Goal: Task Accomplishment & Management: Manage account settings

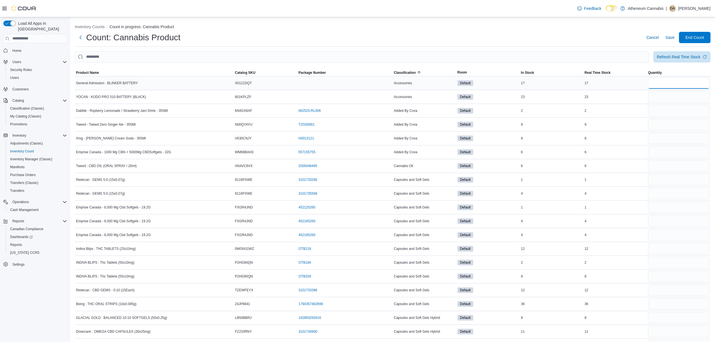
click at [669, 81] on input "number" at bounding box center [678, 82] width 61 height 11
type input "**"
click at [669, 96] on input "number" at bounding box center [678, 96] width 61 height 11
click at [666, 98] on input "number" at bounding box center [678, 96] width 61 height 11
type input "**"
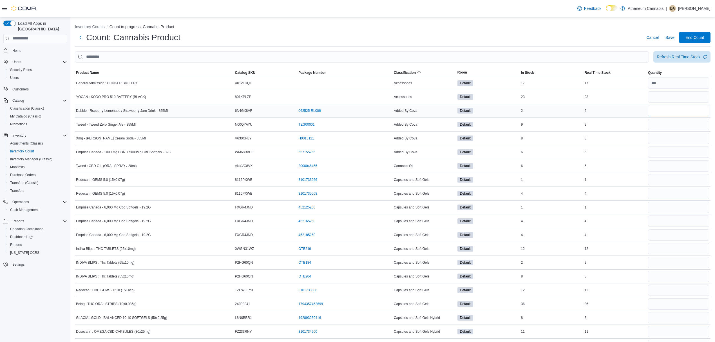
click at [669, 113] on input "number" at bounding box center [678, 110] width 61 height 11
type input "*"
click at [669, 121] on input "number" at bounding box center [678, 124] width 61 height 11
type input "*"
click at [680, 143] on input "number" at bounding box center [678, 138] width 61 height 11
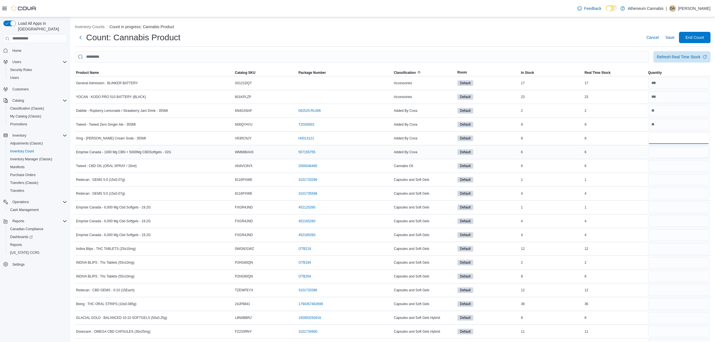
type input "*"
click at [680, 150] on input "number" at bounding box center [678, 151] width 61 height 11
type input "*"
click at [683, 166] on input "number" at bounding box center [678, 165] width 61 height 11
type input "*"
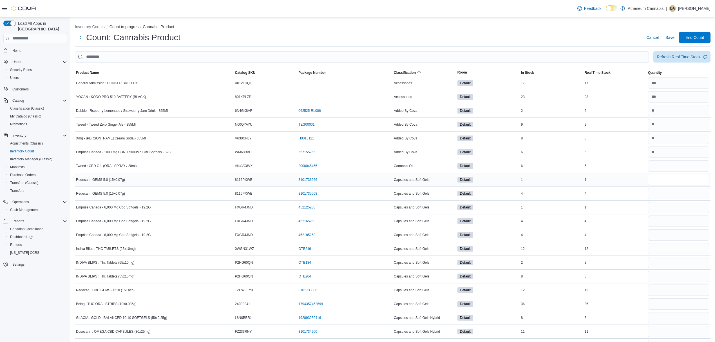
click at [687, 180] on input "number" at bounding box center [678, 179] width 61 height 11
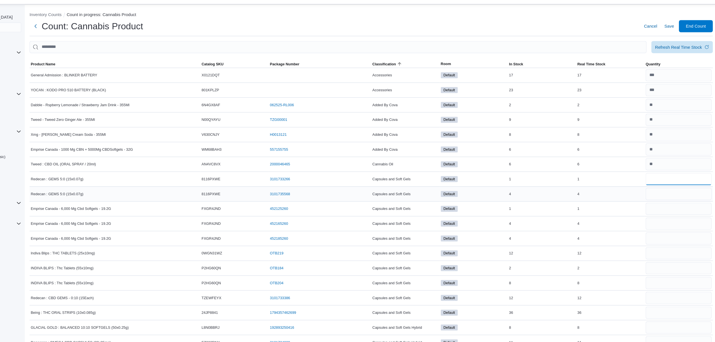
type input "*"
click at [684, 196] on input "number" at bounding box center [678, 193] width 61 height 11
type input "*"
click at [685, 206] on input "number" at bounding box center [678, 207] width 61 height 11
type input "*"
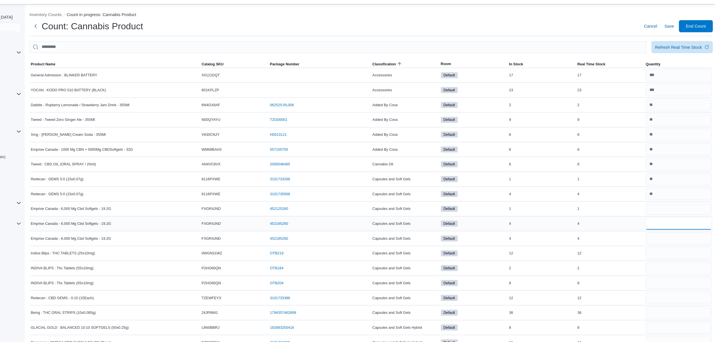
click at [689, 223] on input "number" at bounding box center [678, 220] width 61 height 11
type input "*"
click at [689, 241] on input "number" at bounding box center [678, 234] width 61 height 11
type input "*"
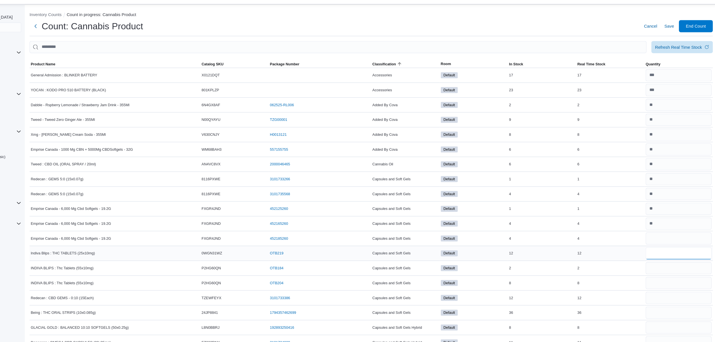
click at [691, 254] on input "number" at bounding box center [678, 248] width 61 height 11
type input "**"
click at [691, 263] on input "number" at bounding box center [678, 262] width 61 height 11
type input "*"
click at [692, 278] on input "number" at bounding box center [678, 276] width 61 height 11
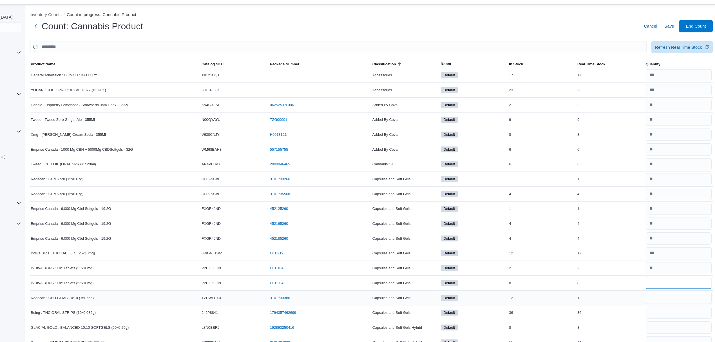
type input "*"
click at [693, 292] on input "number" at bounding box center [678, 289] width 61 height 11
type input "**"
click at [693, 304] on input "number" at bounding box center [678, 303] width 61 height 11
type input "**"
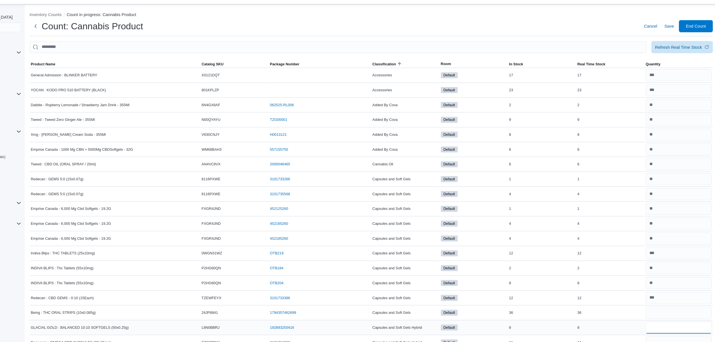
click at [695, 317] on input "number" at bounding box center [678, 317] width 61 height 11
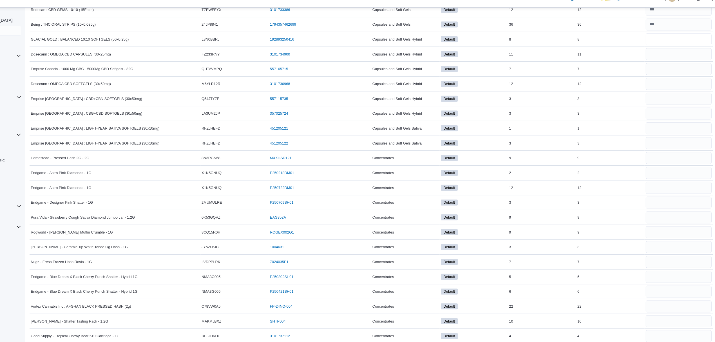
scroll to position [271, 0]
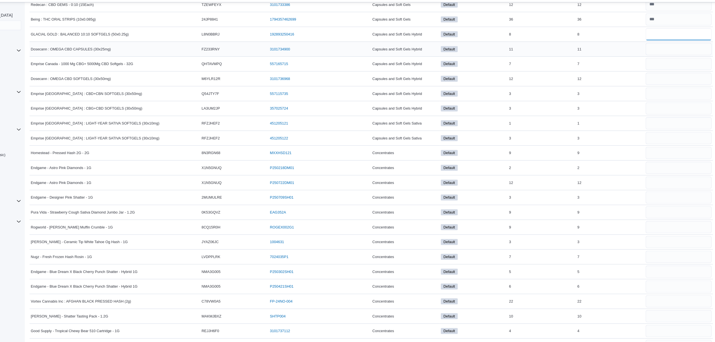
type input "*"
click at [679, 62] on input "number" at bounding box center [678, 60] width 61 height 11
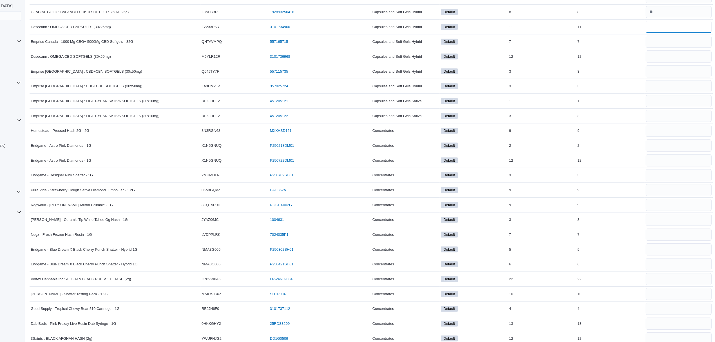
scroll to position [288, 0]
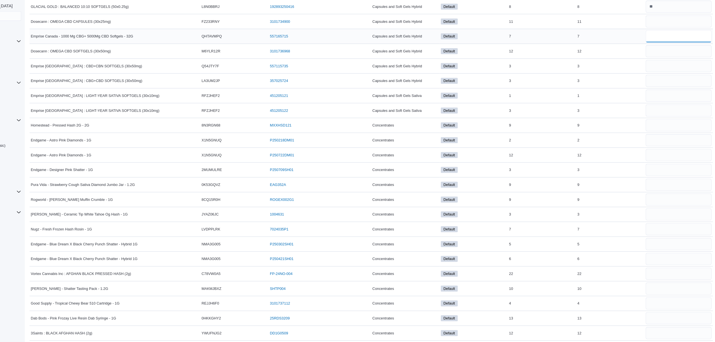
click at [665, 58] on input "number" at bounding box center [678, 57] width 61 height 11
type input "*"
click at [664, 69] on input "number" at bounding box center [678, 71] width 61 height 11
click at [660, 45] on input "number" at bounding box center [678, 43] width 61 height 11
type input "**"
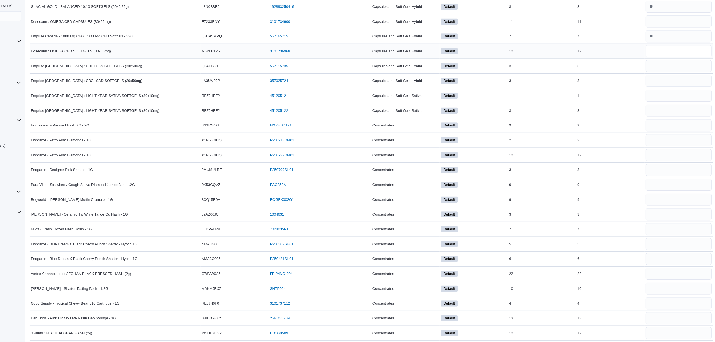
click at [673, 75] on input "number" at bounding box center [678, 71] width 61 height 11
type input "**"
click at [675, 86] on input "number" at bounding box center [678, 84] width 61 height 11
type input "*"
click at [680, 104] on input "number" at bounding box center [678, 98] width 61 height 11
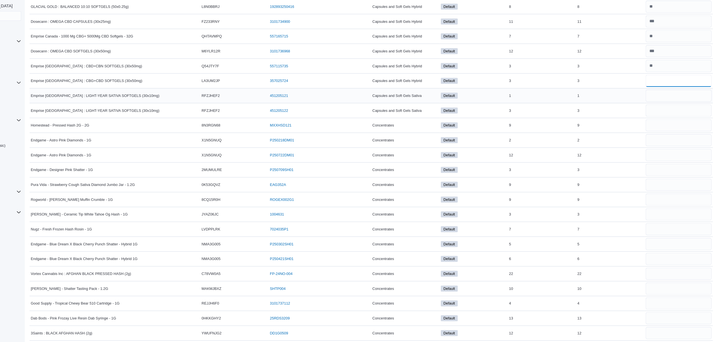
type input "*"
click at [682, 118] on input "number" at bounding box center [678, 112] width 61 height 11
type input "*"
click at [684, 131] on input "number" at bounding box center [678, 126] width 61 height 11
type input "*"
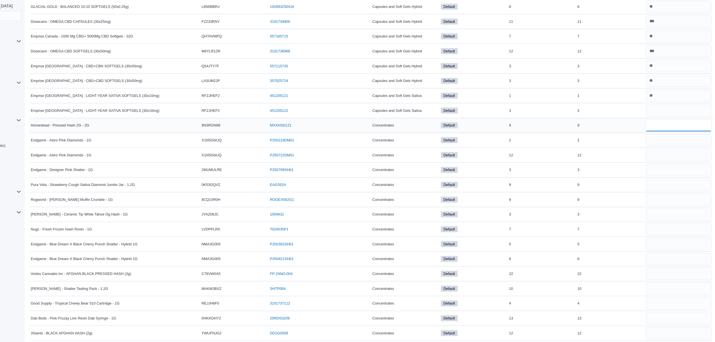
click at [678, 143] on input "number" at bounding box center [678, 140] width 61 height 11
type input "*"
click at [685, 157] on input "number" at bounding box center [678, 153] width 61 height 11
click at [689, 169] on input "number" at bounding box center [678, 167] width 61 height 11
type input "**"
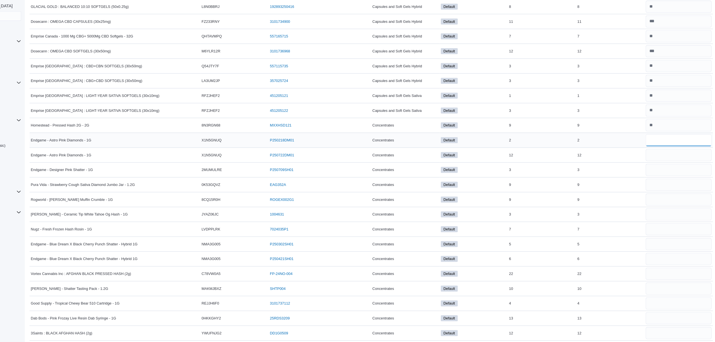
click at [679, 155] on input "number" at bounding box center [678, 153] width 61 height 11
type input "*"
click at [688, 184] on input "number" at bounding box center [678, 181] width 61 height 11
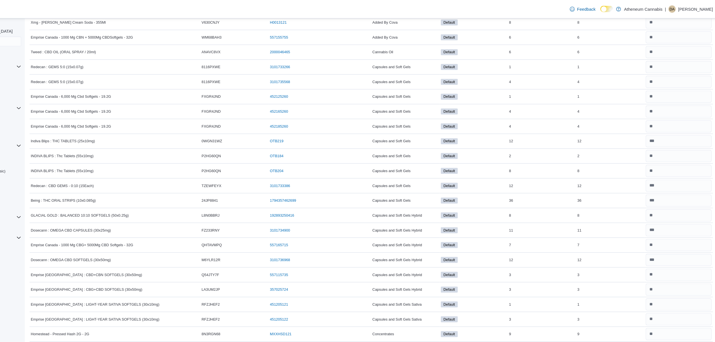
scroll to position [1, 0]
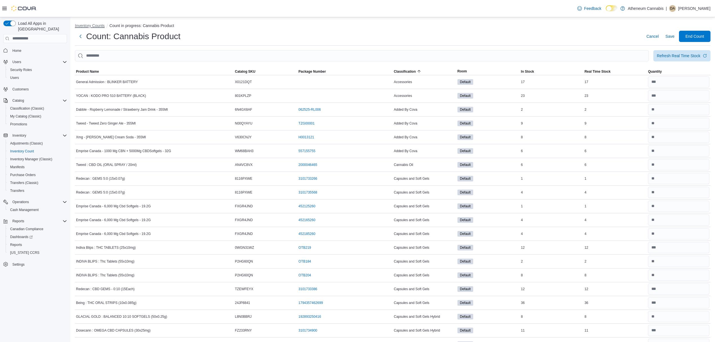
click at [84, 24] on button "Inventory Counts" at bounding box center [90, 25] width 30 height 5
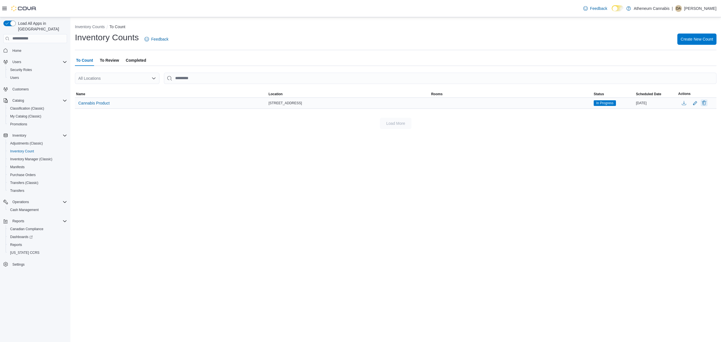
click at [705, 104] on button "Delete" at bounding box center [704, 102] width 7 height 7
click at [690, 157] on span "Delete" at bounding box center [687, 156] width 11 height 6
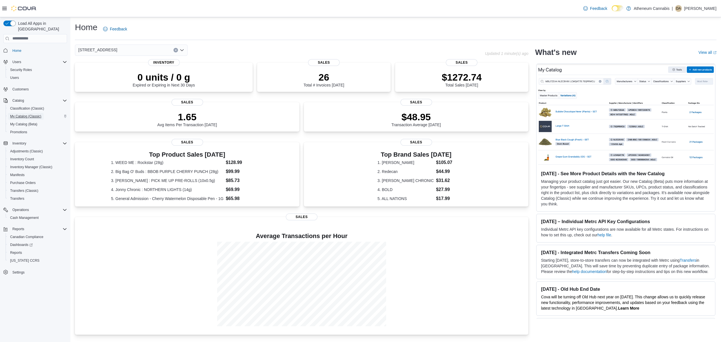
click at [20, 114] on span "My Catalog (Classic)" at bounding box center [25, 116] width 31 height 5
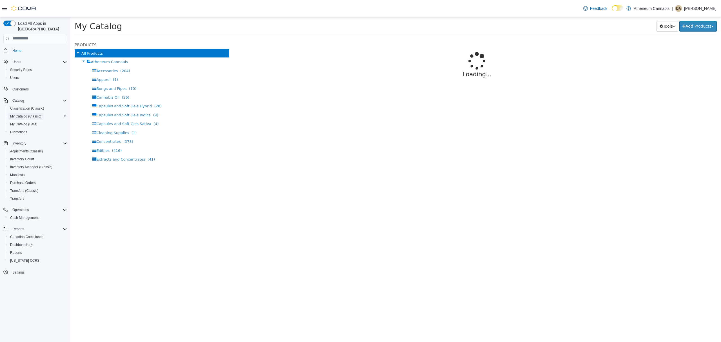
select select "**********"
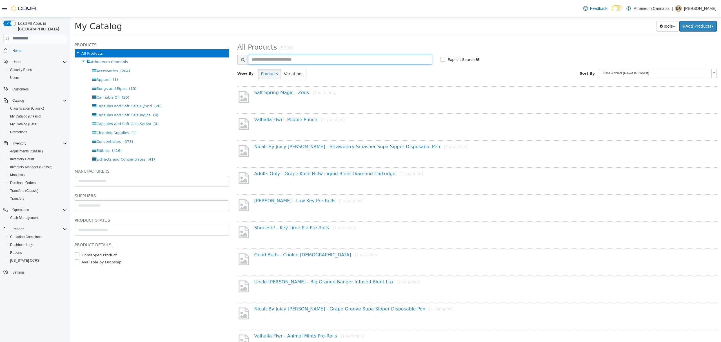
click at [262, 60] on input "text" at bounding box center [340, 59] width 184 height 10
click at [416, 41] on div "All Products (5909)" at bounding box center [477, 46] width 488 height 10
click at [326, 71] on div "Products Variations" at bounding box center [325, 73] width 142 height 10
click at [262, 60] on input "text" at bounding box center [340, 59] width 184 height 10
click at [283, 56] on input "text" at bounding box center [340, 59] width 184 height 10
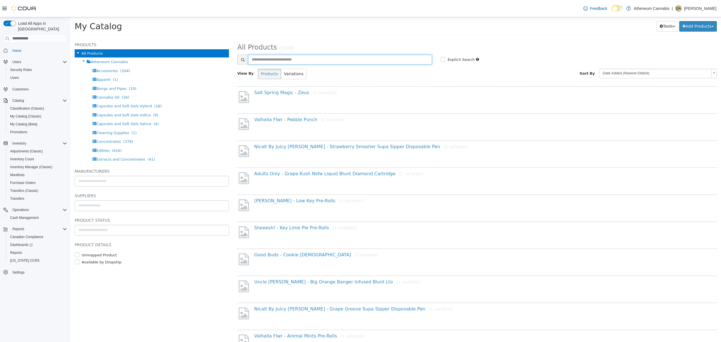
click at [268, 59] on input "text" at bounding box center [340, 59] width 184 height 10
click at [282, 57] on input "text" at bounding box center [340, 59] width 184 height 10
type input "******"
select select "**********"
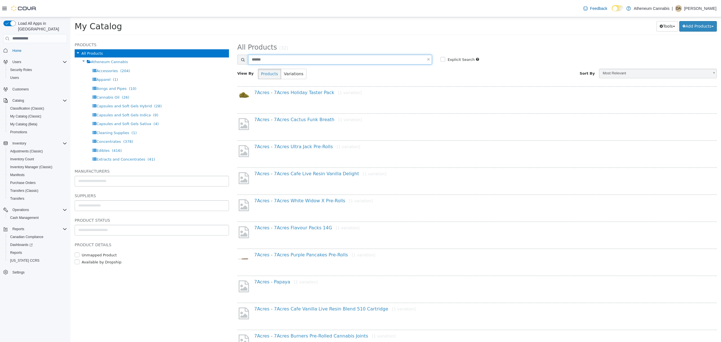
click at [306, 59] on input "******" at bounding box center [340, 59] width 184 height 10
type input "**********"
select select "**********"
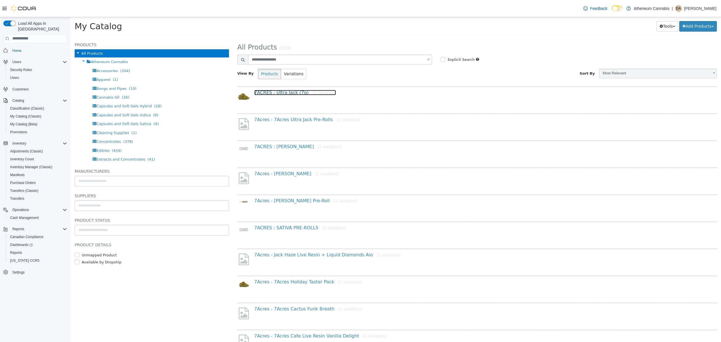
click at [292, 90] on link "7ACRES : Ultra Jack (7g) [1 variation]" at bounding box center [295, 92] width 82 height 5
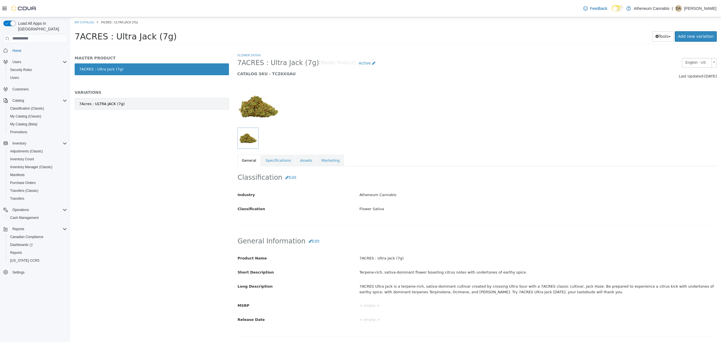
click at [95, 100] on link "7Acres : ULTRA JACK (7g)" at bounding box center [152, 104] width 154 height 12
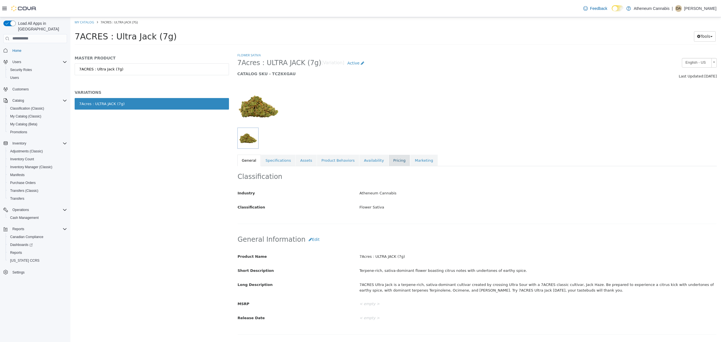
click at [389, 162] on link "Pricing" at bounding box center [399, 160] width 21 height 12
